Goal: Task Accomplishment & Management: Manage account settings

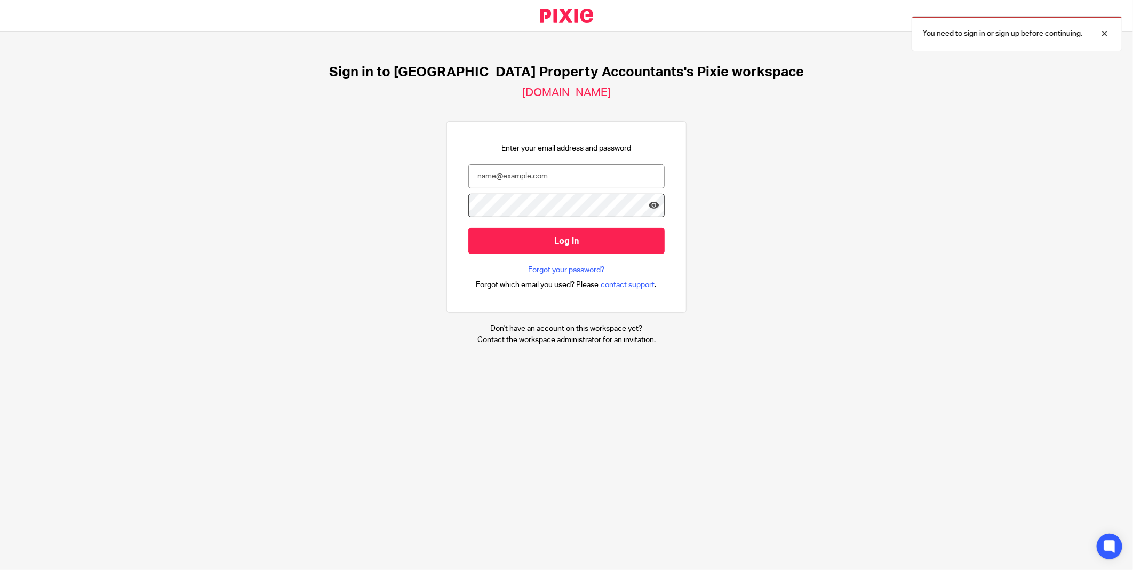
click at [383, 290] on div "Sign in to [GEOGRAPHIC_DATA] Property Accountants's Pixie workspace [DOMAIN_NAM…" at bounding box center [566, 204] width 1133 height 345
drag, startPoint x: 790, startPoint y: 210, endPoint x: 779, endPoint y: 209, distance: 11.8
click at [790, 210] on div "Sign in to UK Property Accountants's Pixie workspace ukpa.usepixie.net Enter yo…" at bounding box center [566, 204] width 1133 height 345
type input "rabina@ukpa.co.uk"
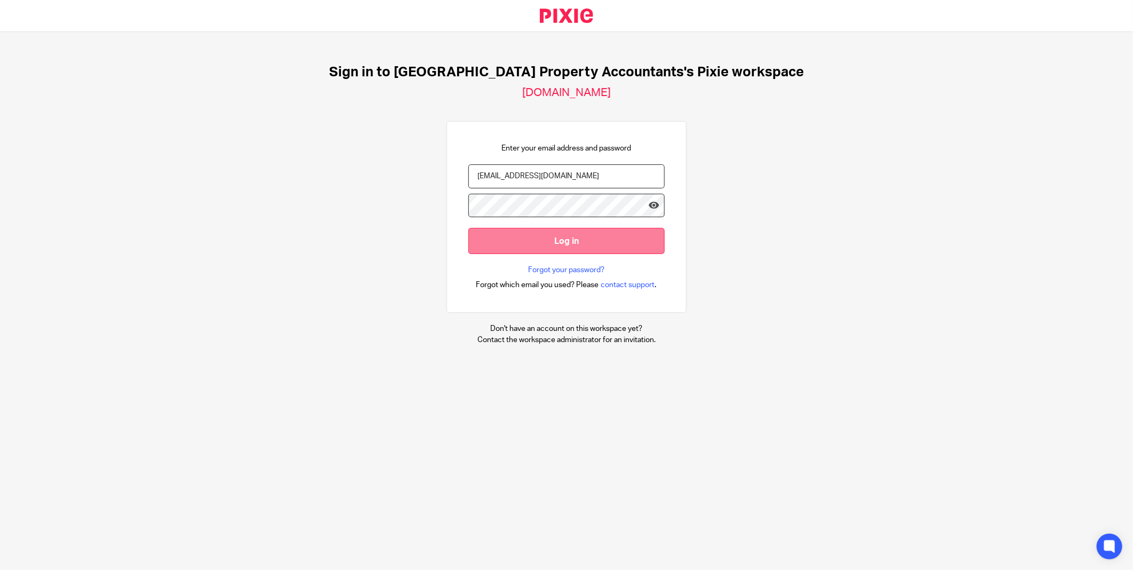
click at [579, 242] on input "Log in" at bounding box center [566, 241] width 196 height 26
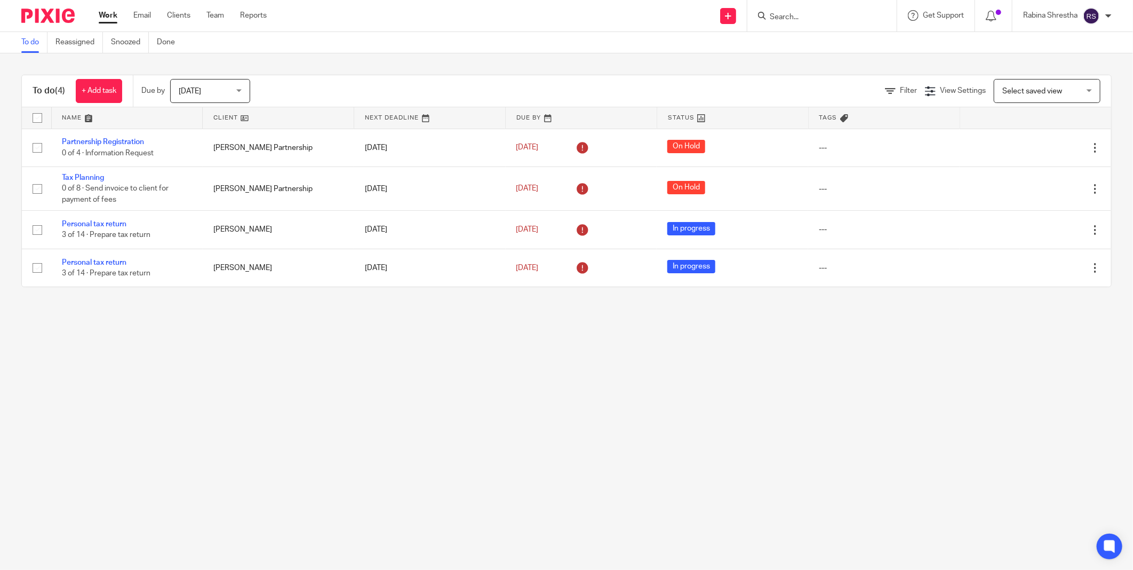
click at [790, 14] on input "Search" at bounding box center [816, 18] width 96 height 10
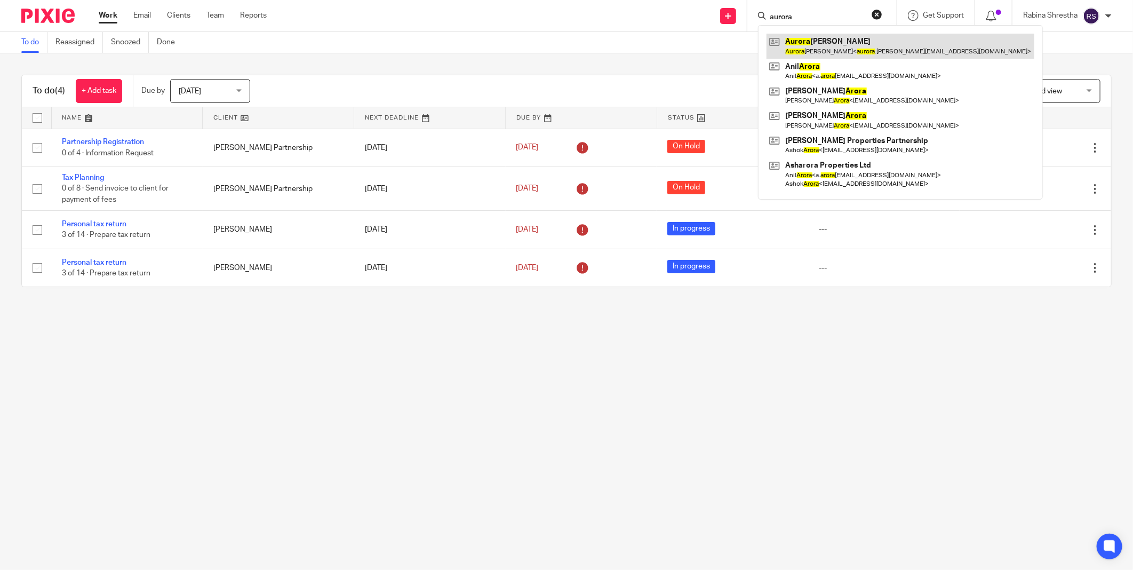
type input "aurora"
click at [802, 51] on link at bounding box center [900, 46] width 268 height 25
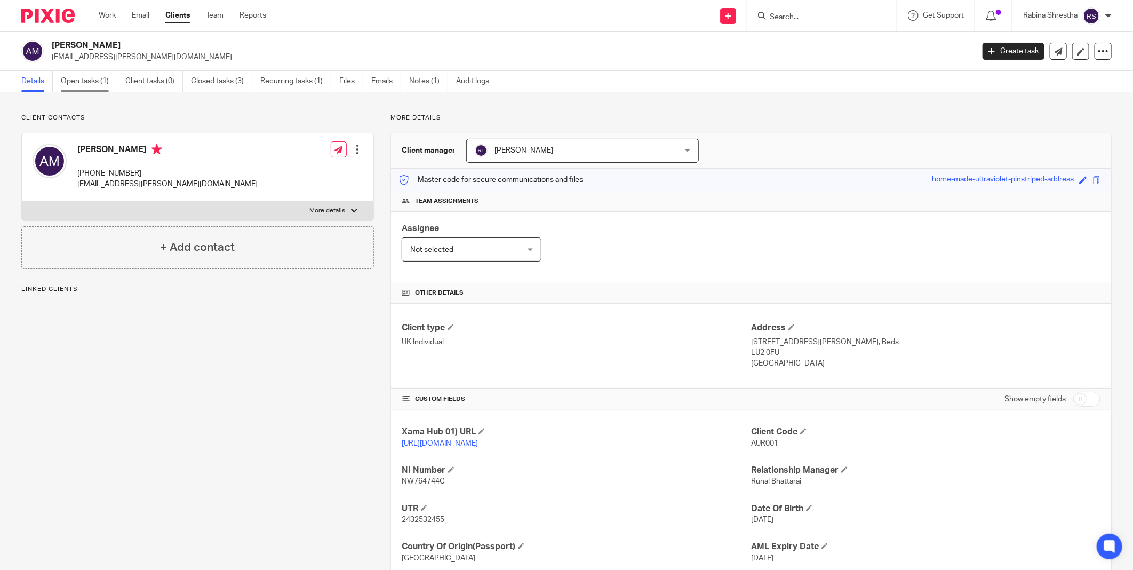
click at [94, 78] on link "Open tasks (1)" at bounding box center [89, 81] width 57 height 21
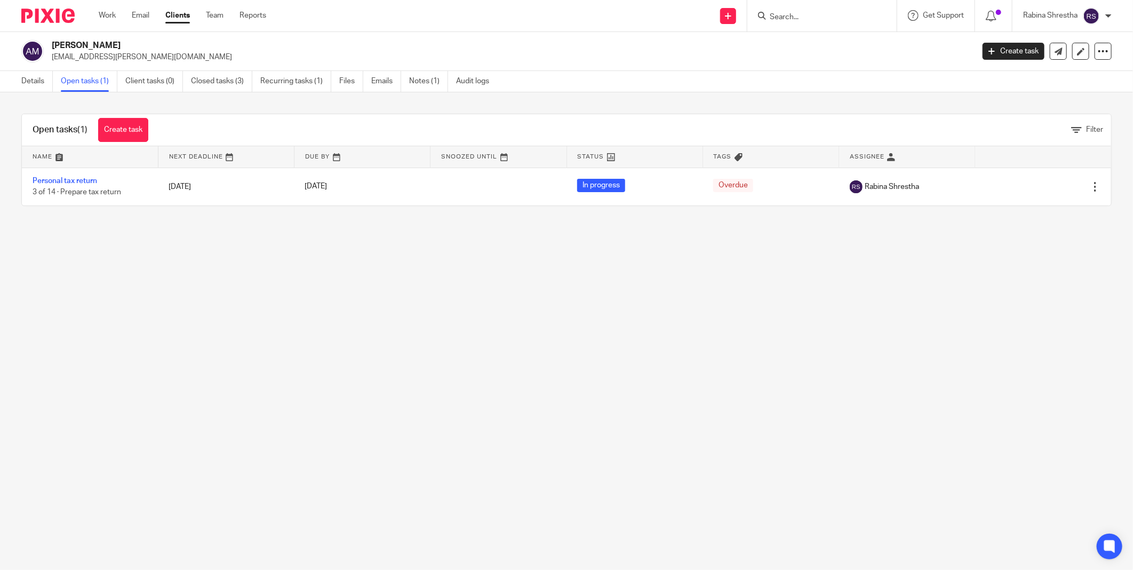
click at [505, 370] on main "[PERSON_NAME] [EMAIL_ADDRESS][PERSON_NAME][DOMAIN_NAME] Create task Update from…" at bounding box center [566, 285] width 1133 height 570
click at [608, 291] on main "[PERSON_NAME] [EMAIL_ADDRESS][PERSON_NAME][DOMAIN_NAME] Create task Update from…" at bounding box center [566, 285] width 1133 height 570
click at [792, 356] on main "[PERSON_NAME] [EMAIL_ADDRESS][PERSON_NAME][DOMAIN_NAME] Create task Update from…" at bounding box center [566, 285] width 1133 height 570
